Goal: Transaction & Acquisition: Purchase product/service

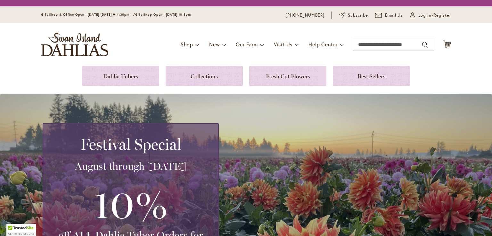
click at [424, 17] on span "Log In/Register" at bounding box center [434, 15] width 33 height 6
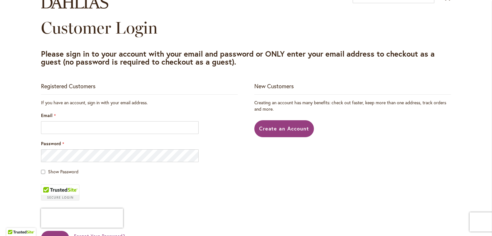
scroll to position [64, 0]
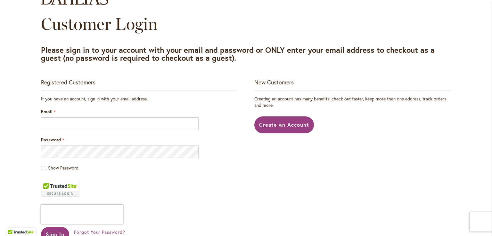
click at [110, 115] on div "Email" at bounding box center [139, 120] width 197 height 22
click at [109, 119] on input "Email" at bounding box center [120, 124] width 158 height 13
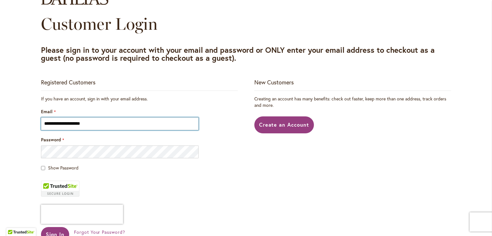
click at [102, 120] on input "**********" at bounding box center [120, 124] width 158 height 13
type input "**********"
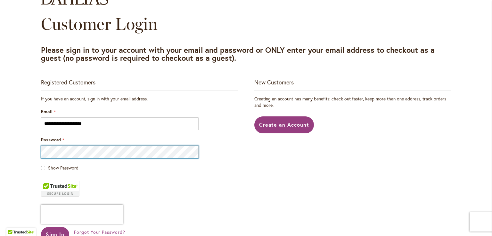
click at [41, 227] on button "Sign In" at bounding box center [55, 234] width 28 height 15
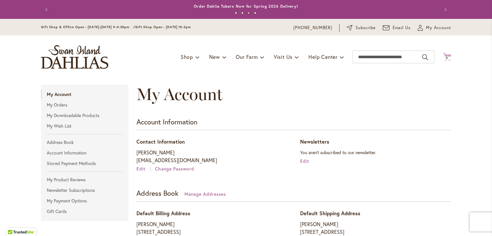
click at [446, 58] on span "9" at bounding box center [447, 58] width 2 height 4
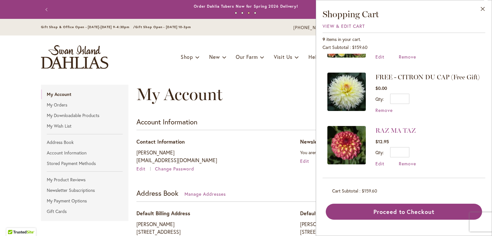
scroll to position [368, 0]
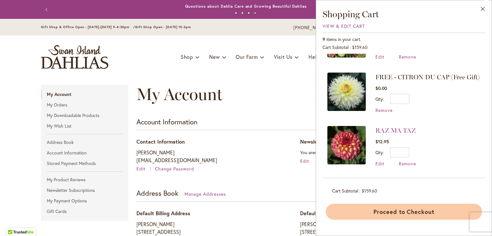
click at [432, 211] on button "Proceed to Checkout" at bounding box center [404, 212] width 156 height 16
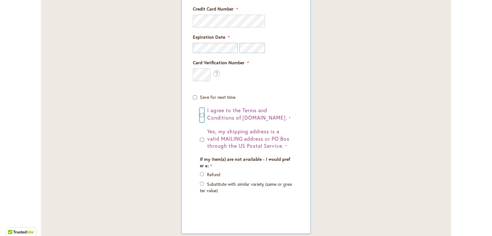
scroll to position [513, 0]
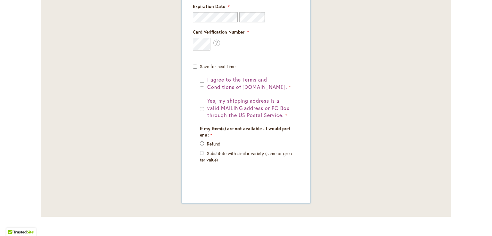
click at [197, 108] on div "I agree to the Terms and Conditions of dahlias.com. Yes, my shipping address is…" at bounding box center [246, 129] width 106 height 106
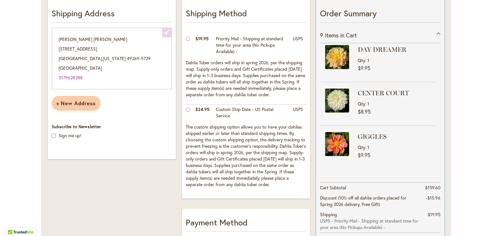
scroll to position [211, 0]
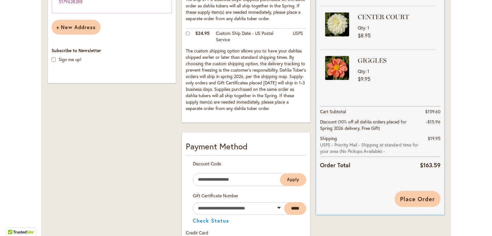
click at [427, 202] on span "Place Order" at bounding box center [417, 199] width 35 height 8
